Goal: Find contact information: Find contact information

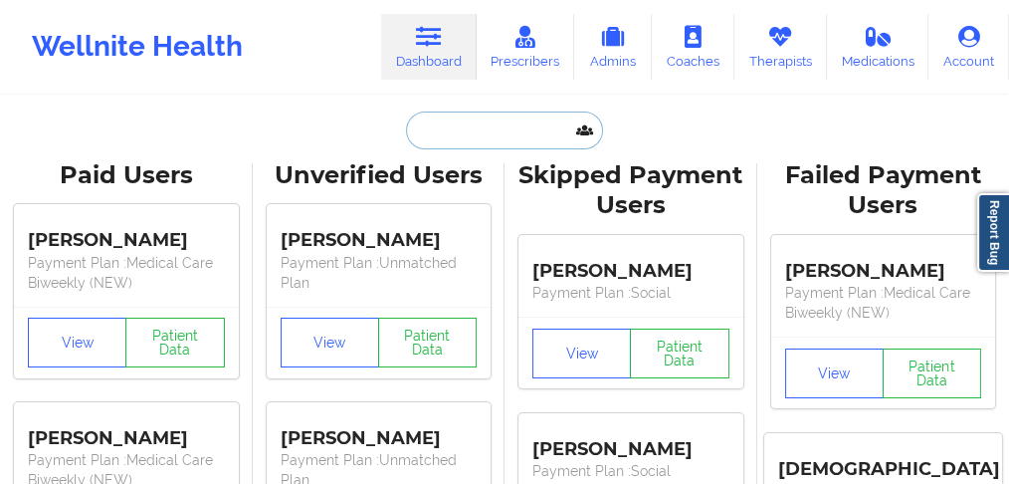
click at [457, 133] on input "text" at bounding box center [504, 130] width 197 height 38
paste input "[PERSON_NAME]"
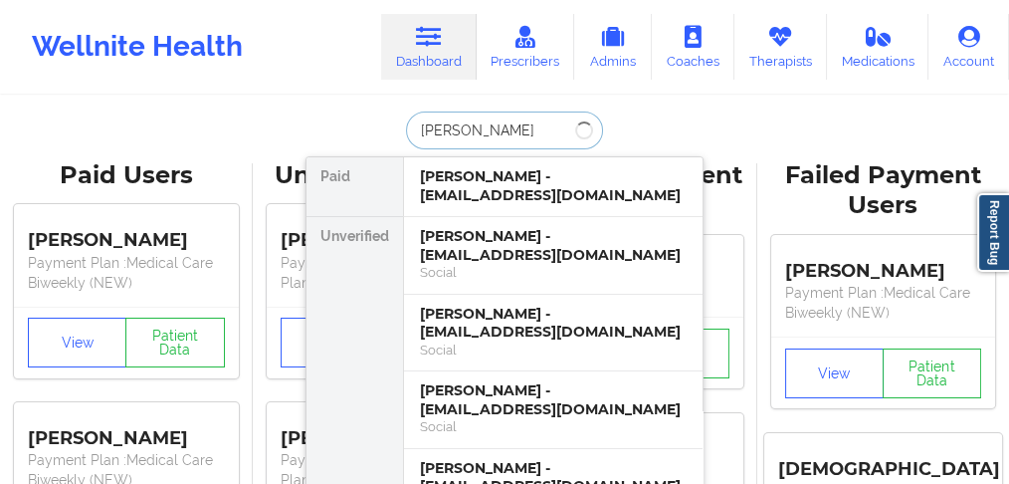
type input "[PERSON_NAME]"
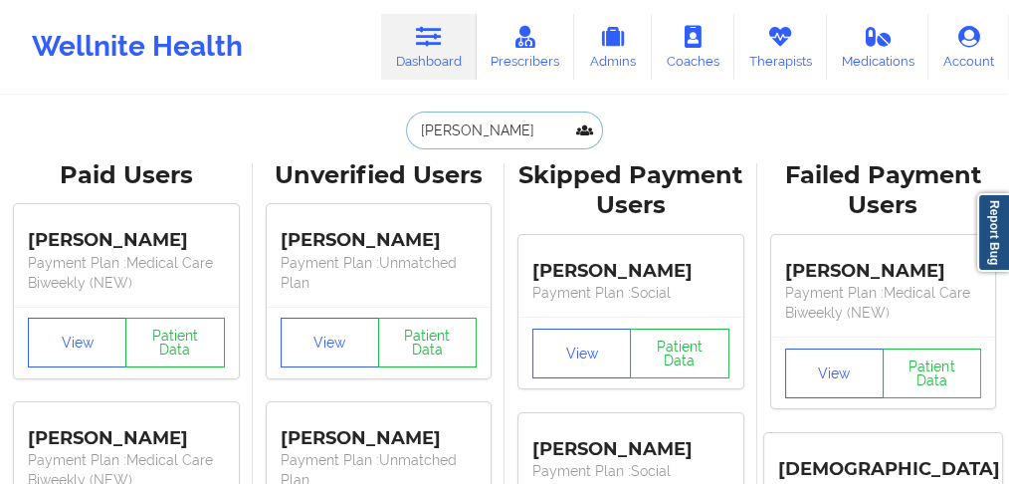
click at [544, 127] on input "[PERSON_NAME]" at bounding box center [504, 130] width 197 height 38
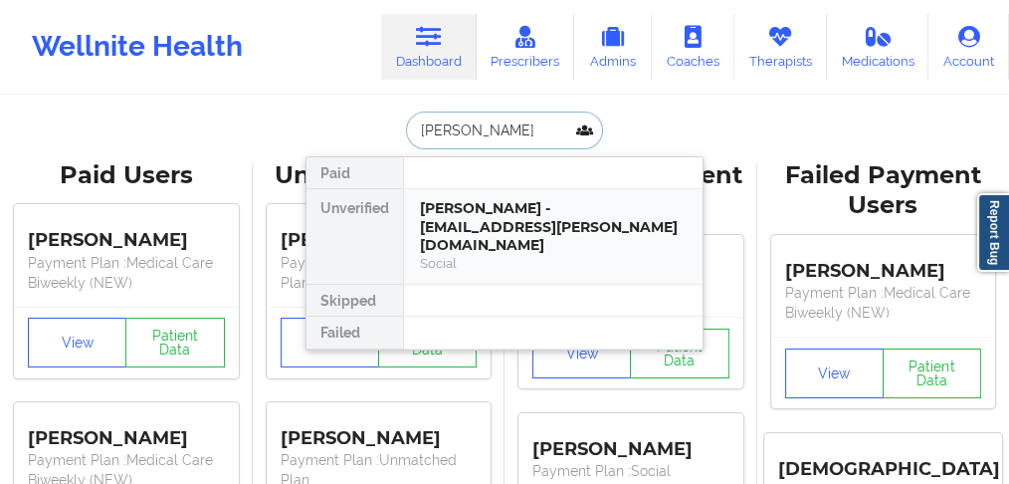
click at [495, 209] on div "[PERSON_NAME] - [EMAIL_ADDRESS][PERSON_NAME][DOMAIN_NAME]" at bounding box center [553, 227] width 267 height 56
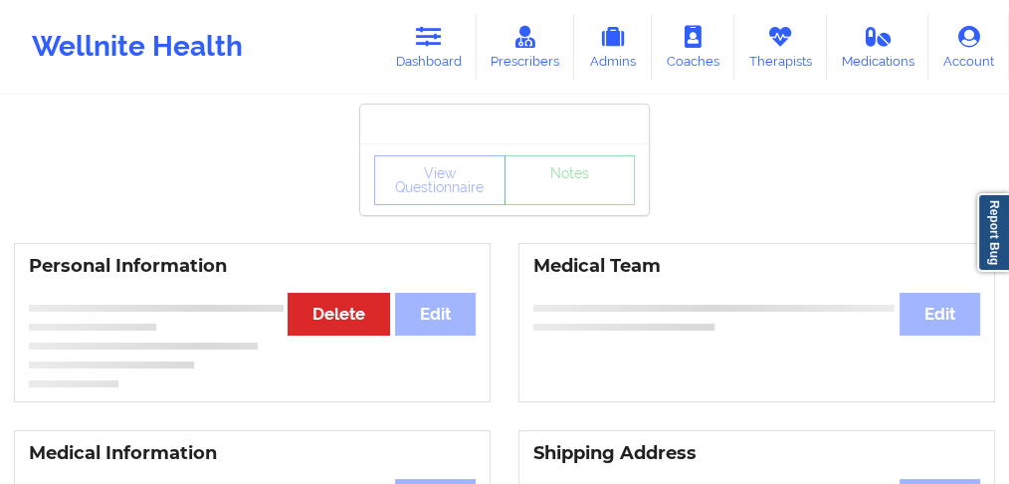
scroll to position [66, 0]
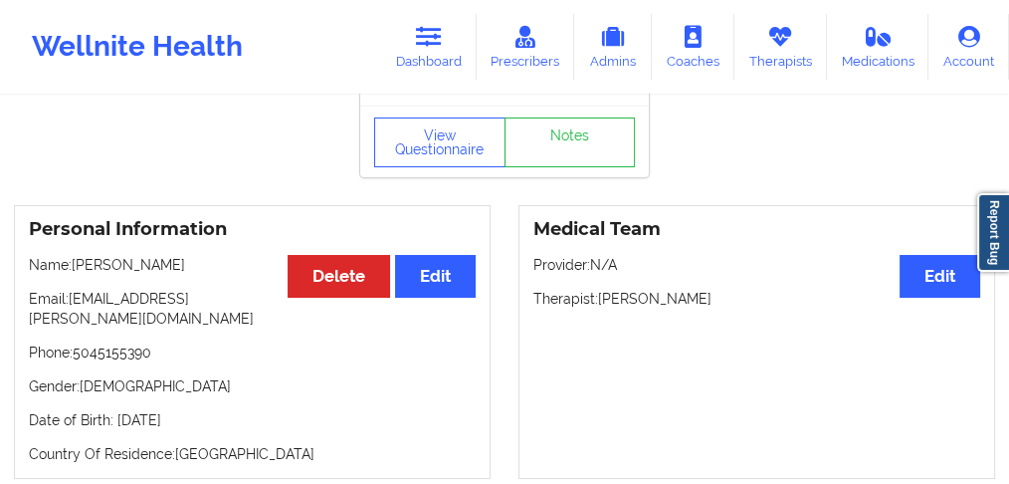
click at [129, 342] on p "Phone: [PHONE_NUMBER]" at bounding box center [252, 352] width 447 height 20
copy p "5045155390"
click at [438, 58] on link "Dashboard" at bounding box center [429, 47] width 96 height 66
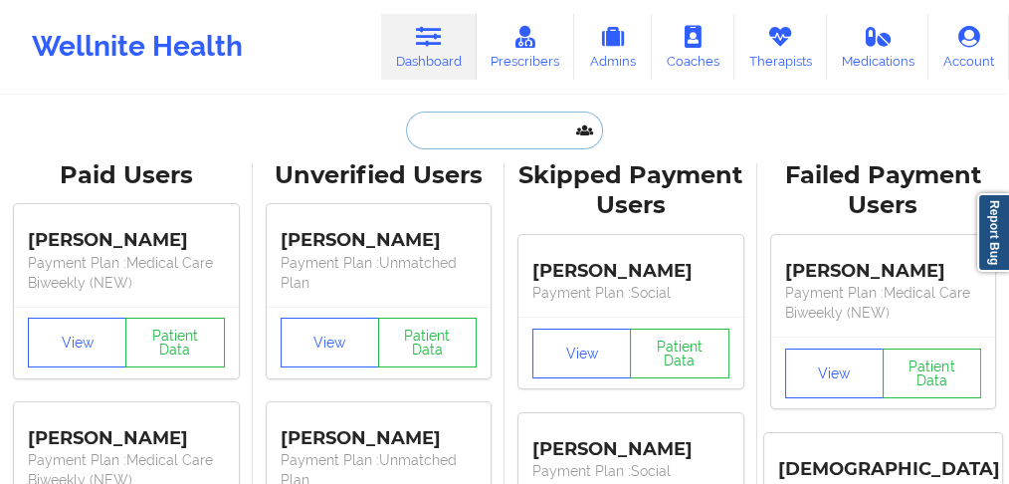
drag, startPoint x: 411, startPoint y: 127, endPoint x: 422, endPoint y: 123, distance: 11.6
click at [411, 126] on input "text" at bounding box center [504, 130] width 197 height 38
paste input "[PERSON_NAME]"
type input "[PERSON_NAME]"
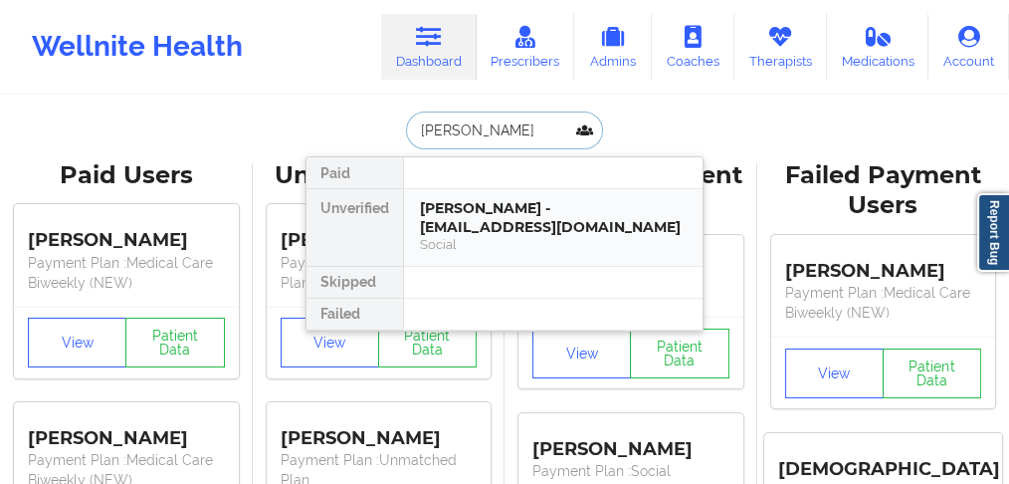
click at [478, 220] on div "[PERSON_NAME] - [EMAIL_ADDRESS][DOMAIN_NAME]" at bounding box center [553, 217] width 267 height 37
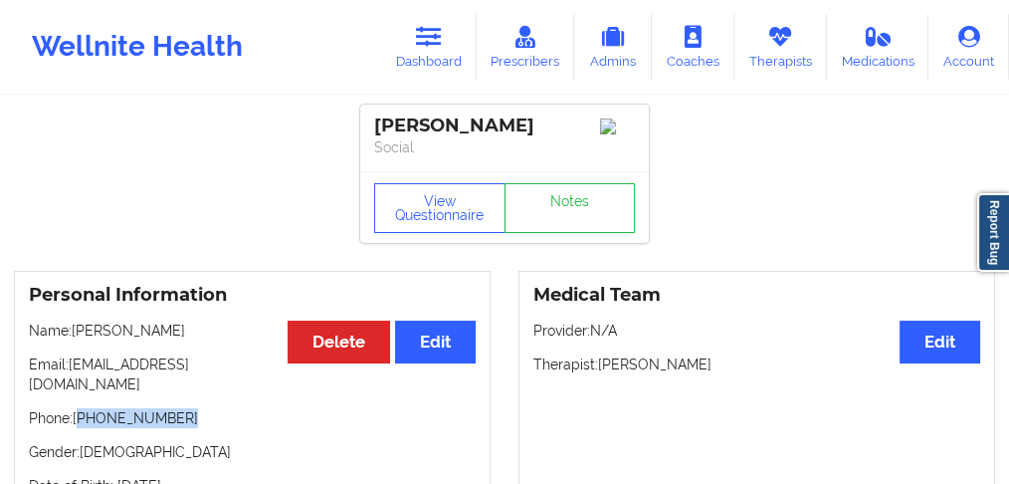
drag, startPoint x: 185, startPoint y: 408, endPoint x: 83, endPoint y: 400, distance: 102.8
click at [83, 408] on p "Phone: [PHONE_NUMBER]" at bounding box center [252, 418] width 447 height 20
copy p "[PHONE_NUMBER]"
drag, startPoint x: 148, startPoint y: 337, endPoint x: 73, endPoint y: 335, distance: 75.7
click at [73, 335] on p "Name: [PERSON_NAME]" at bounding box center [252, 330] width 447 height 20
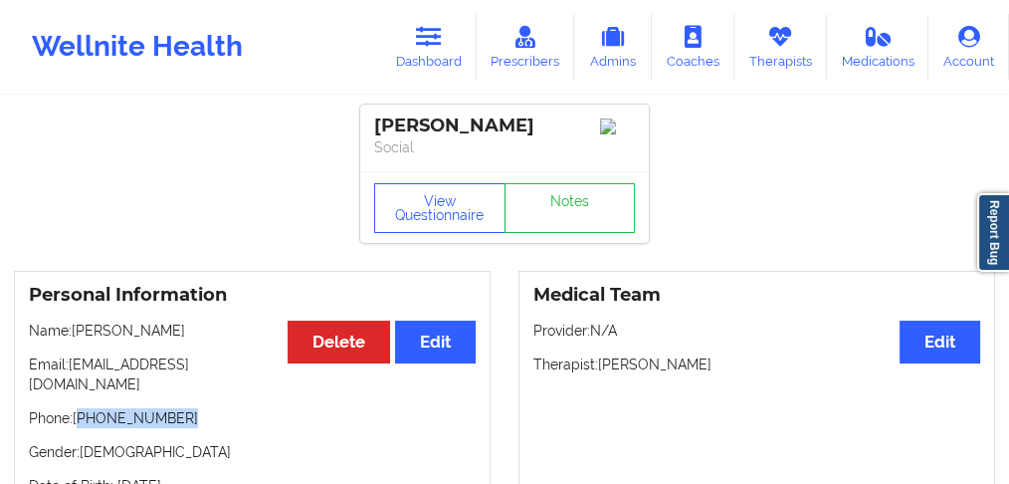
copy p "[PERSON_NAME]"
click at [181, 340] on p "Name: [PERSON_NAME]" at bounding box center [252, 330] width 447 height 20
click at [178, 339] on p "Name: [PERSON_NAME]" at bounding box center [252, 330] width 447 height 20
